Goal: Task Accomplishment & Management: Use online tool/utility

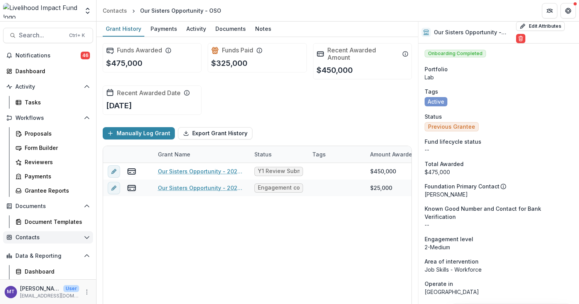
scroll to position [26, 0]
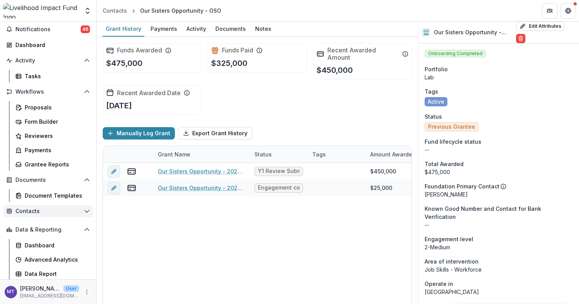
click at [38, 212] on span "Contacts" at bounding box center [47, 211] width 65 height 7
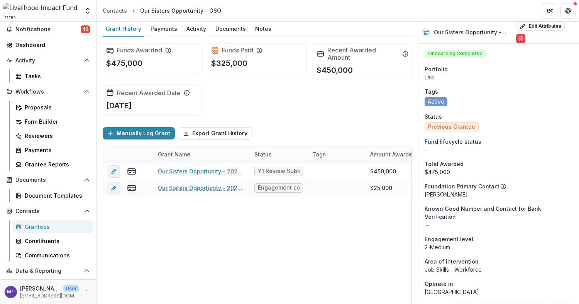
scroll to position [68, 0]
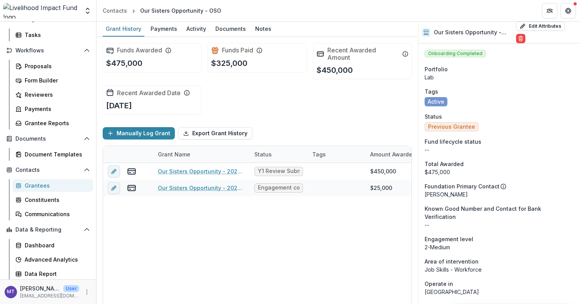
click at [41, 182] on div "Grantees" at bounding box center [56, 186] width 62 height 8
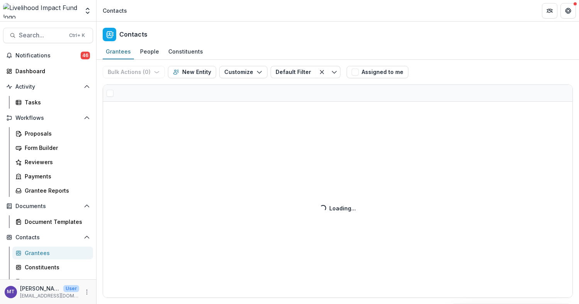
click at [41, 199] on div "Notifications 46 Dashboard Activity Tasks Workflows Proposals Form Builder Revi…" at bounding box center [48, 198] width 96 height 299
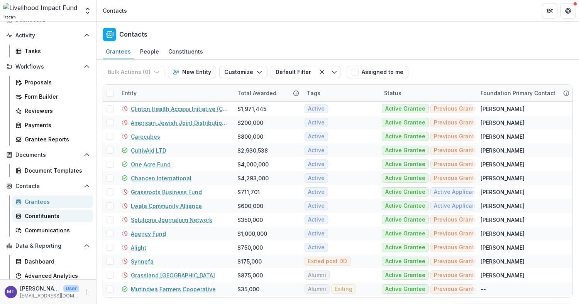
click at [42, 215] on div "Constituents" at bounding box center [56, 216] width 62 height 8
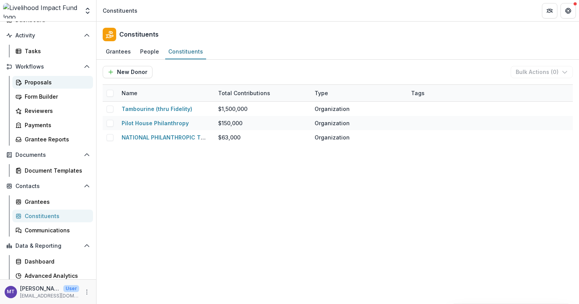
click at [42, 83] on div "Proposals" at bounding box center [56, 82] width 62 height 8
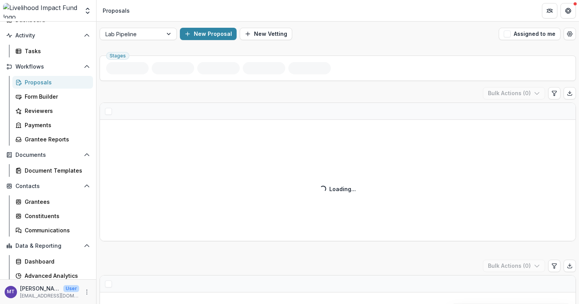
click at [47, 37] on span "Activity" at bounding box center [47, 35] width 65 height 7
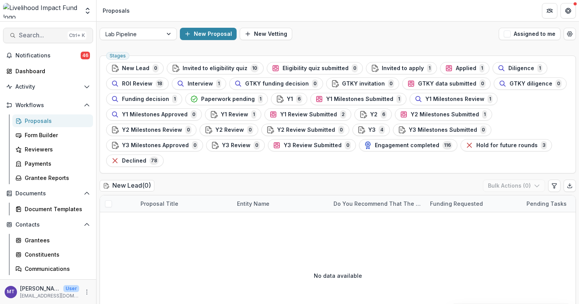
click at [51, 34] on span "Search..." at bounding box center [42, 35] width 46 height 7
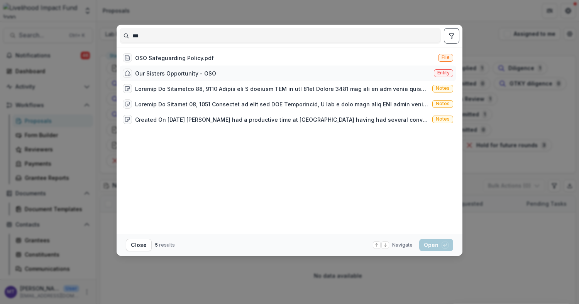
type input "***"
click at [190, 73] on div "Our Sisters Opportunity - OSO" at bounding box center [175, 73] width 81 height 8
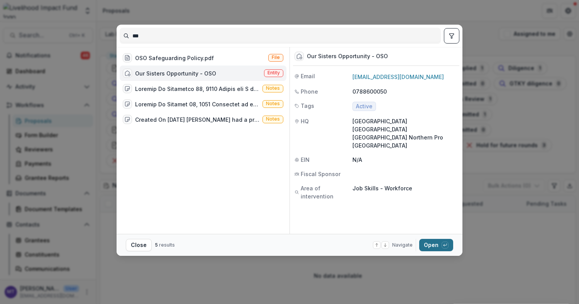
click at [433, 244] on button "Open with enter key" at bounding box center [436, 245] width 34 height 12
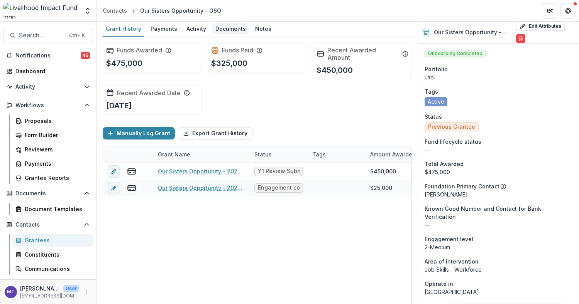
click at [238, 25] on div "Documents" at bounding box center [230, 28] width 37 height 11
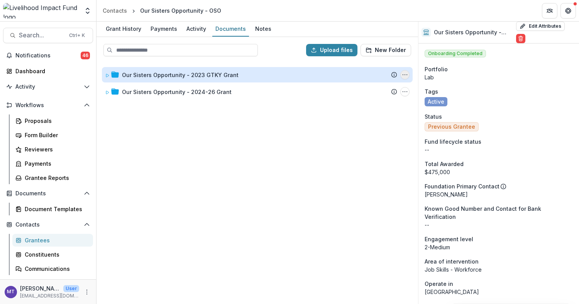
click at [403, 75] on icon "Our Sisters Opportunity - 2023 GTKY Grant Options" at bounding box center [405, 75] width 6 height 6
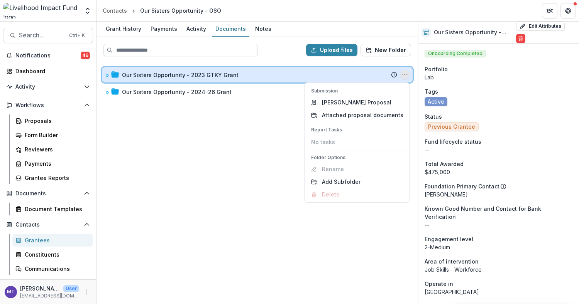
click at [105, 72] on span at bounding box center [107, 75] width 5 height 8
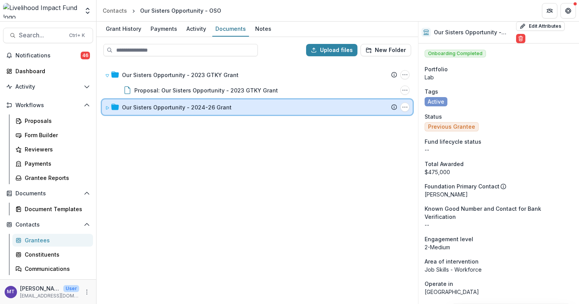
click at [106, 107] on icon at bounding box center [107, 107] width 3 height 3
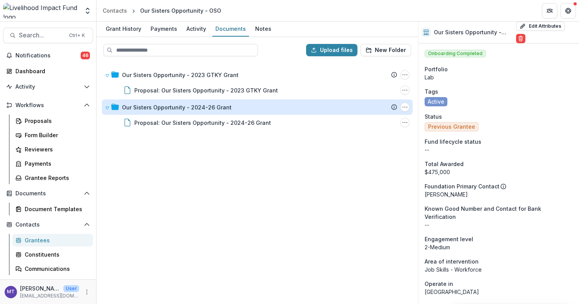
click at [114, 20] on header "Contacts Our Sisters Opportunity - OSO" at bounding box center [337, 10] width 482 height 21
click at [122, 27] on div "Grant History" at bounding box center [124, 28] width 42 height 11
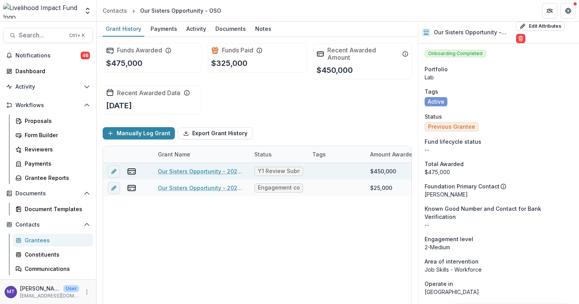
click at [195, 169] on link "Our Sisters Opportunity - 2024-26 Grant" at bounding box center [201, 171] width 87 height 8
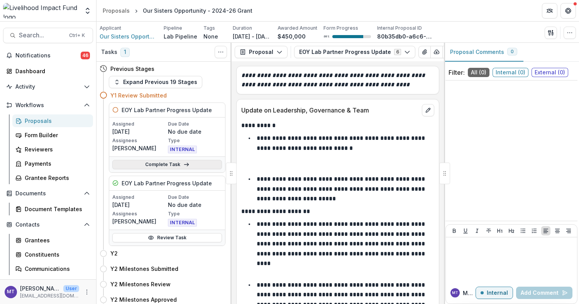
click at [172, 166] on link "Complete Task" at bounding box center [167, 164] width 110 height 9
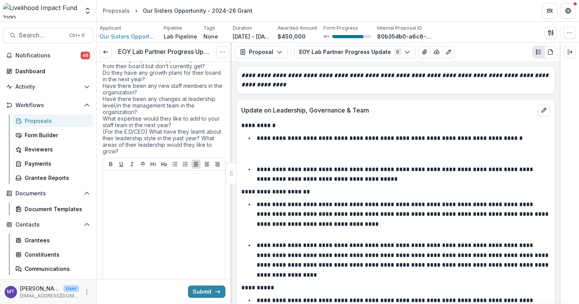
scroll to position [51, 0]
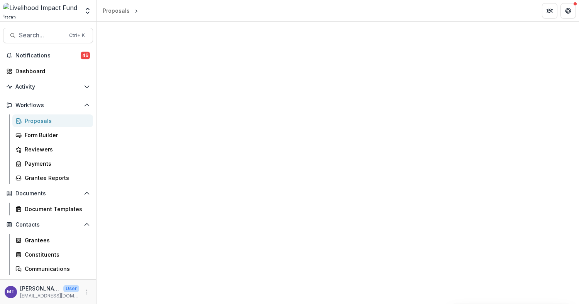
click at [51, 43] on div "Search... Ctrl + K Notifications 46 Dashboard Activity Tasks Workflows Proposal…" at bounding box center [48, 163] width 96 height 283
click at [47, 34] on span "Search..." at bounding box center [42, 35] width 46 height 7
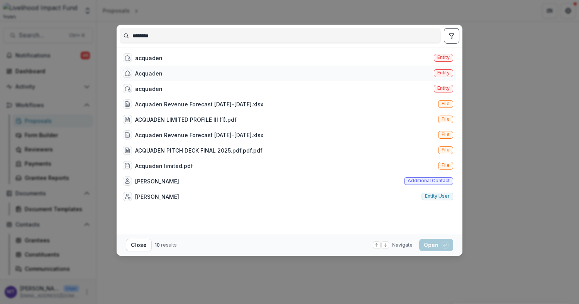
type input "********"
click at [174, 74] on div "Acquaden Entity" at bounding box center [288, 73] width 336 height 15
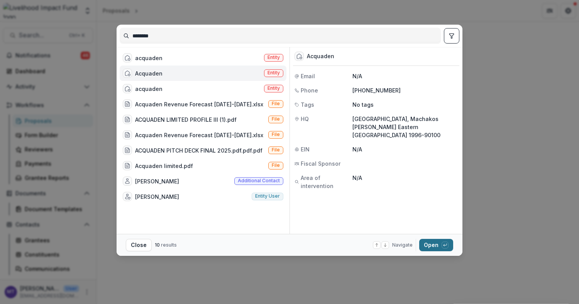
click at [435, 245] on button "Open with enter key" at bounding box center [436, 245] width 34 height 12
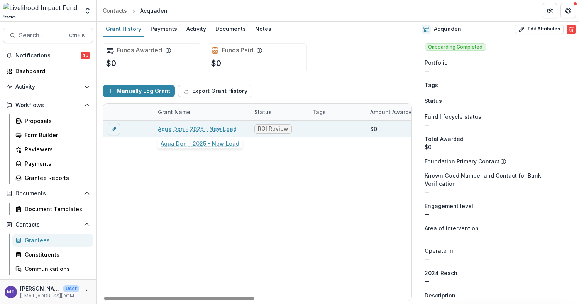
click at [205, 126] on link "Aqua Den - 2025 - New Lead" at bounding box center [197, 129] width 79 height 8
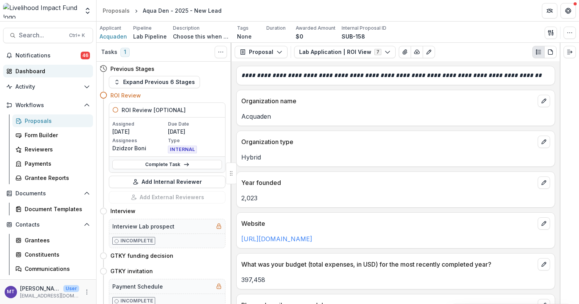
click at [39, 76] on link "Dashboard" at bounding box center [48, 71] width 90 height 13
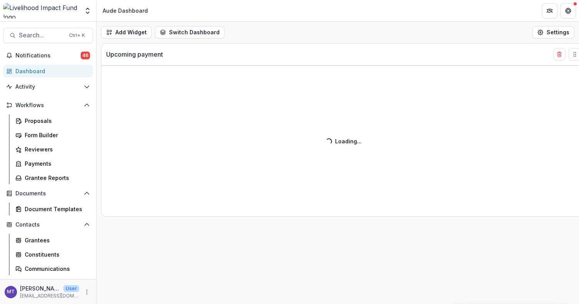
select select "******"
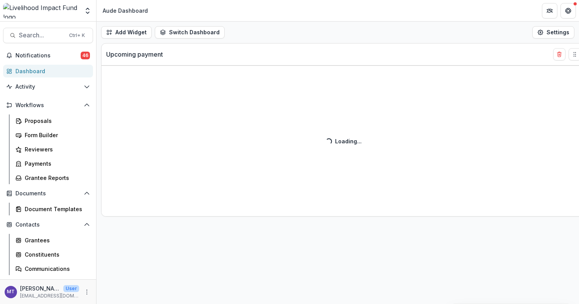
select select "******"
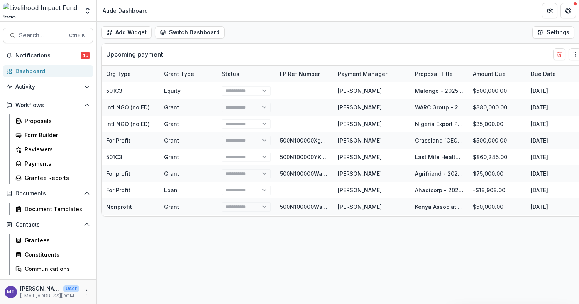
select select "******"
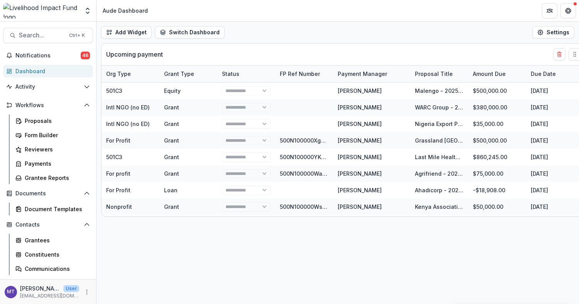
select select "******"
